Goal: Task Accomplishment & Management: Manage account settings

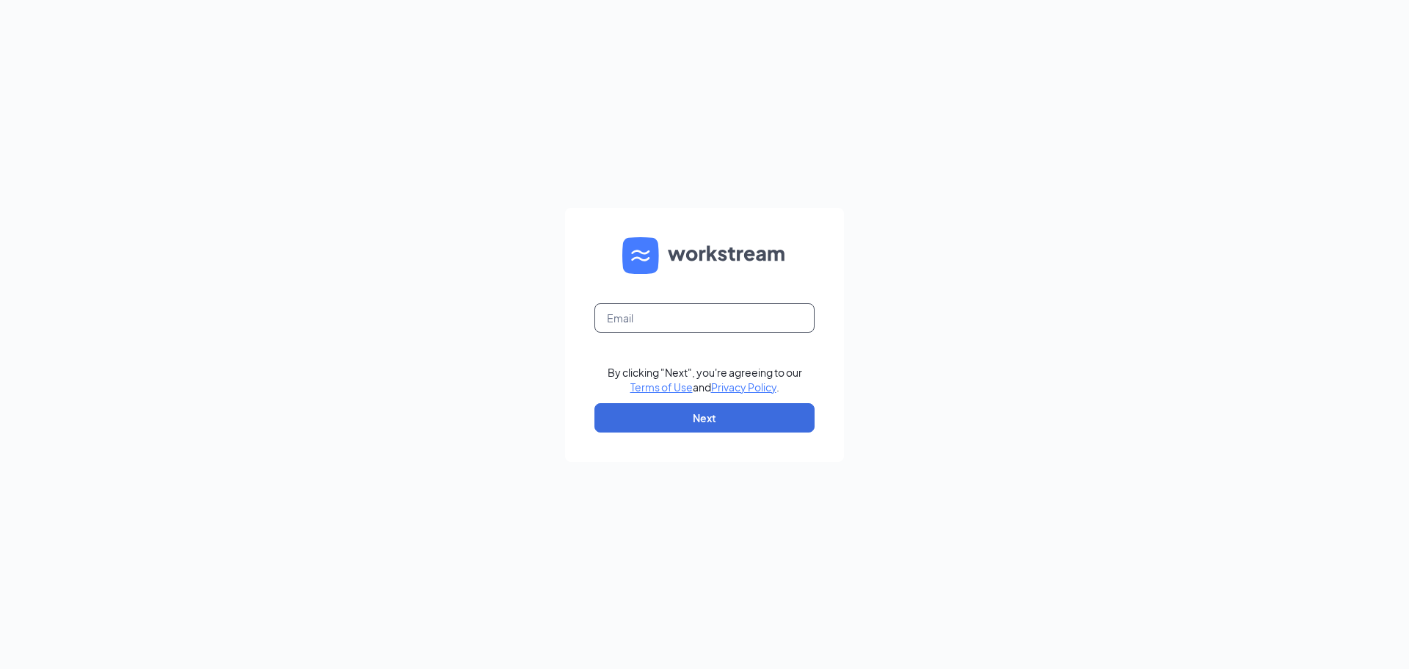
click at [745, 312] on input "text" at bounding box center [705, 317] width 220 height 29
type input "[EMAIL_ADDRESS][DOMAIN_NAME]"
click at [761, 407] on button "Next" at bounding box center [705, 417] width 220 height 29
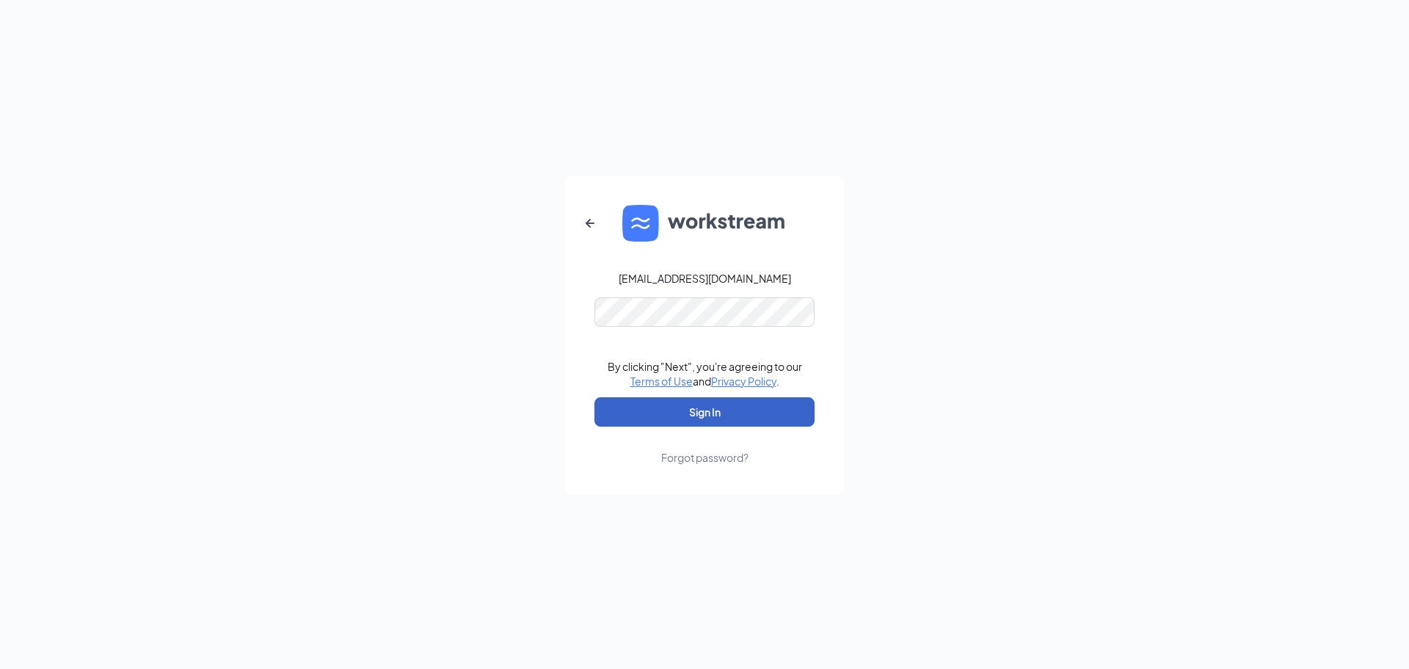
click at [753, 409] on button "Sign In" at bounding box center [705, 411] width 220 height 29
